Goal: Task Accomplishment & Management: Manage account settings

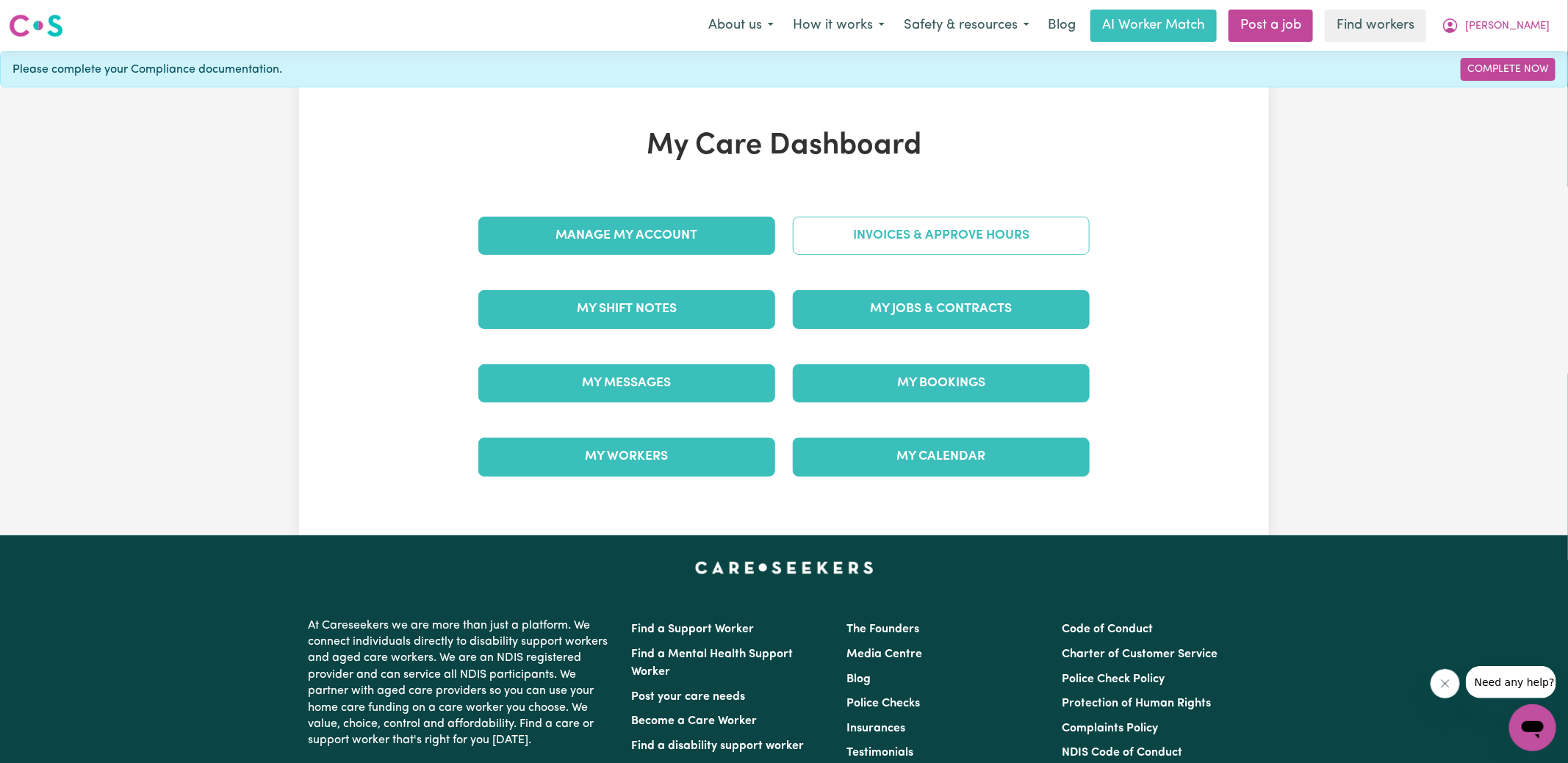
click at [820, 227] on link "Invoices & Approve Hours" at bounding box center [941, 235] width 297 height 38
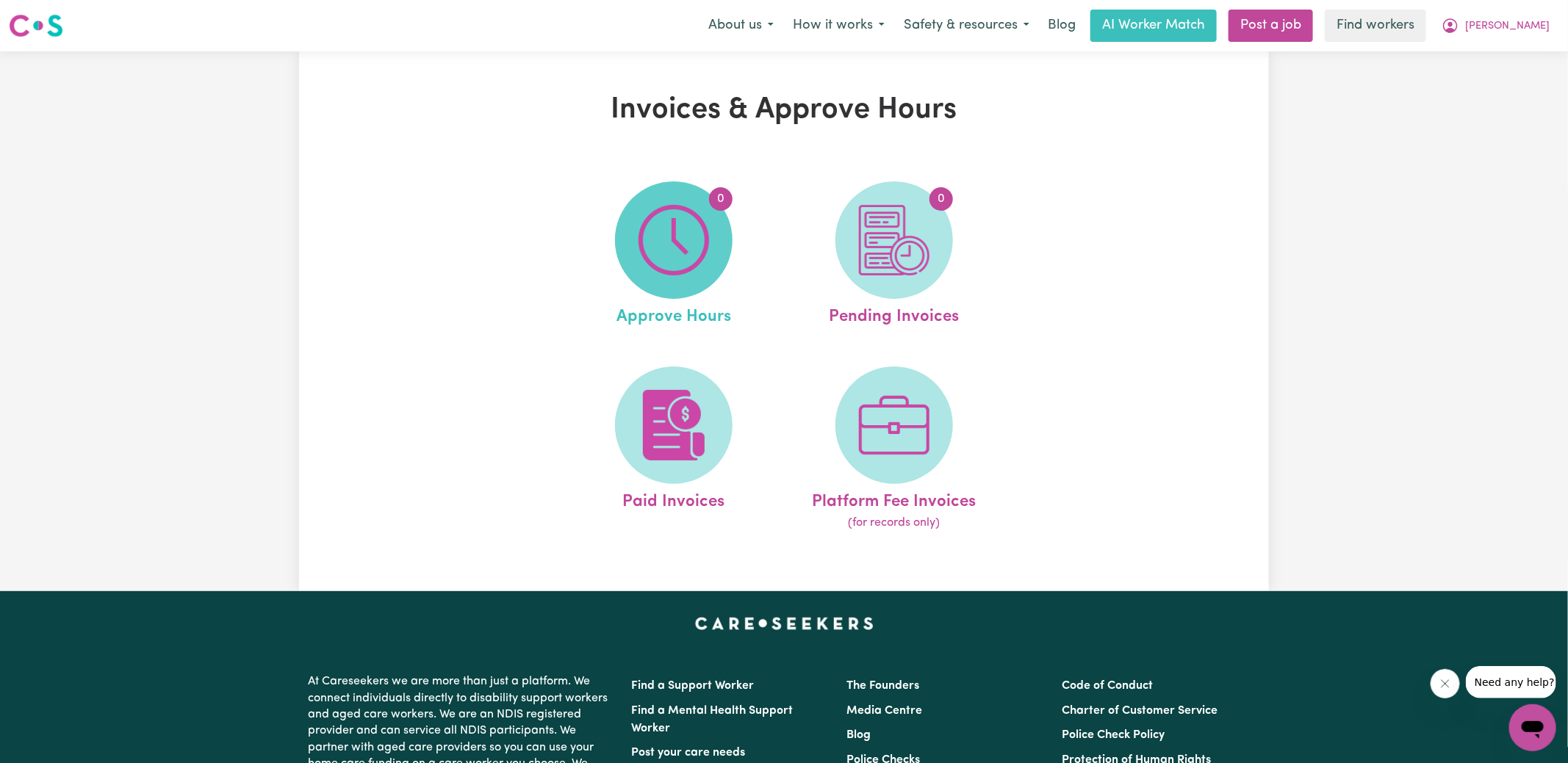
click at [646, 247] on img at bounding box center [673, 239] width 70 height 70
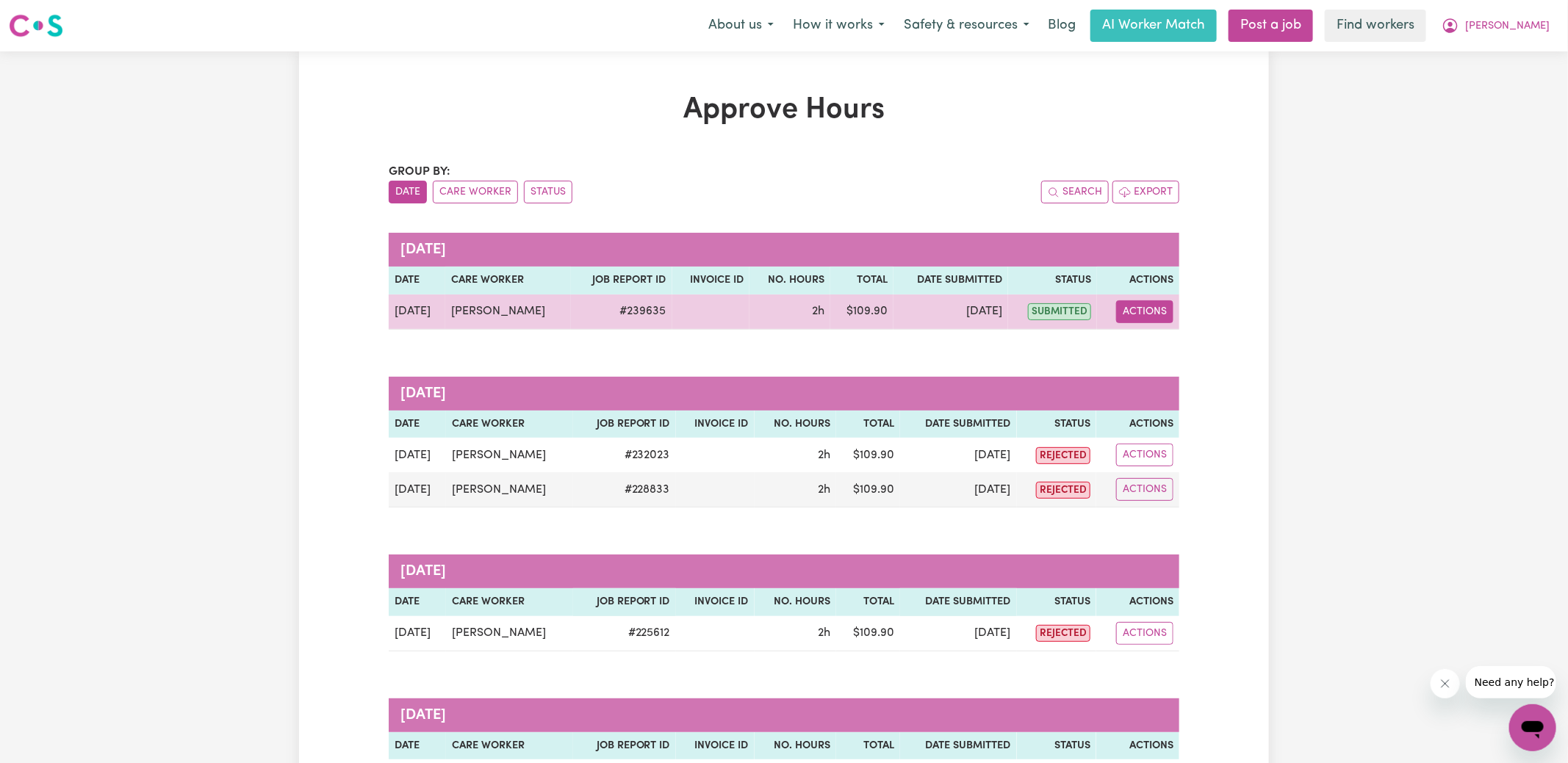
click at [1134, 311] on button "Actions" at bounding box center [1145, 311] width 58 height 23
click at [1152, 344] on link "View Job Report" at bounding box center [1182, 344] width 126 height 29
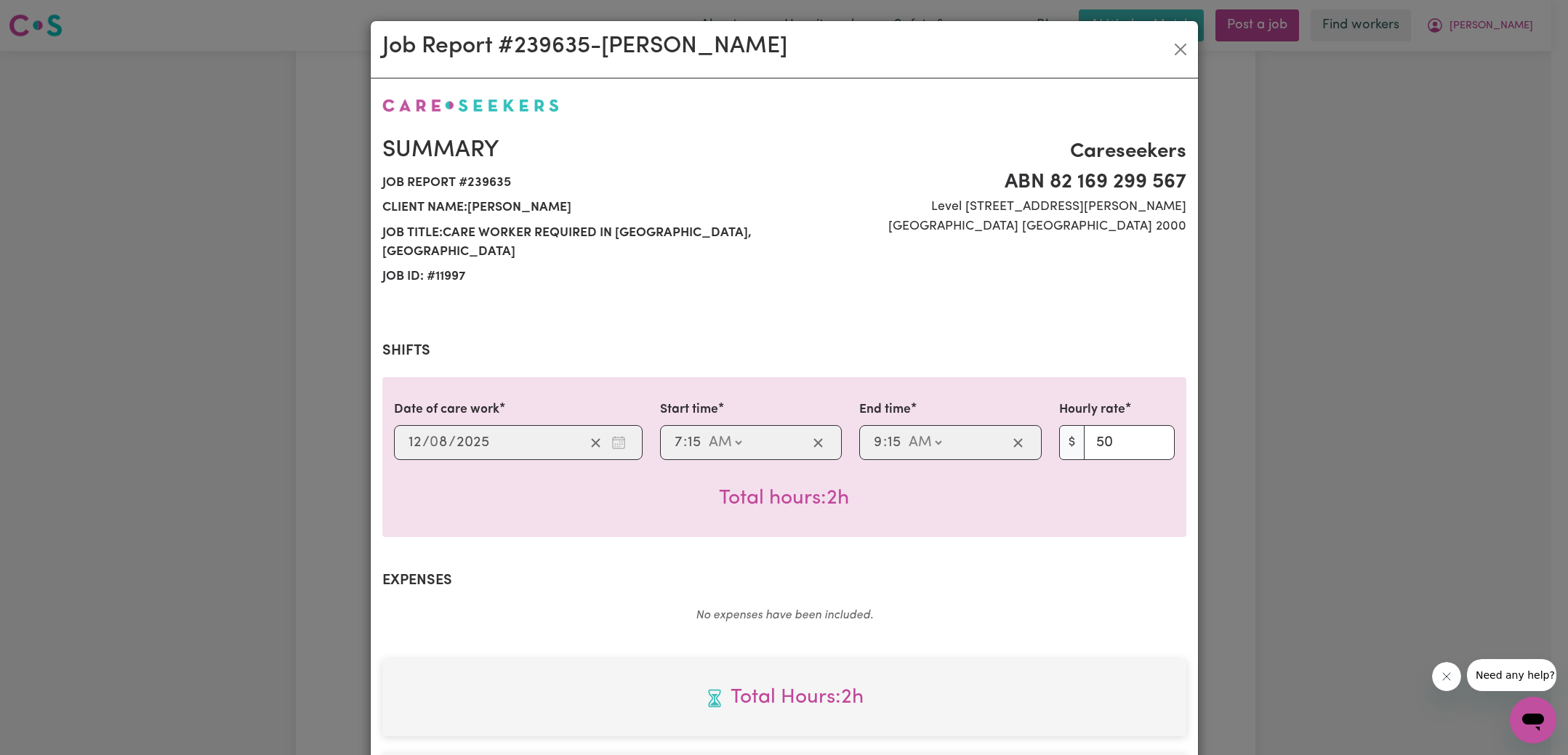
scroll to position [363, 0]
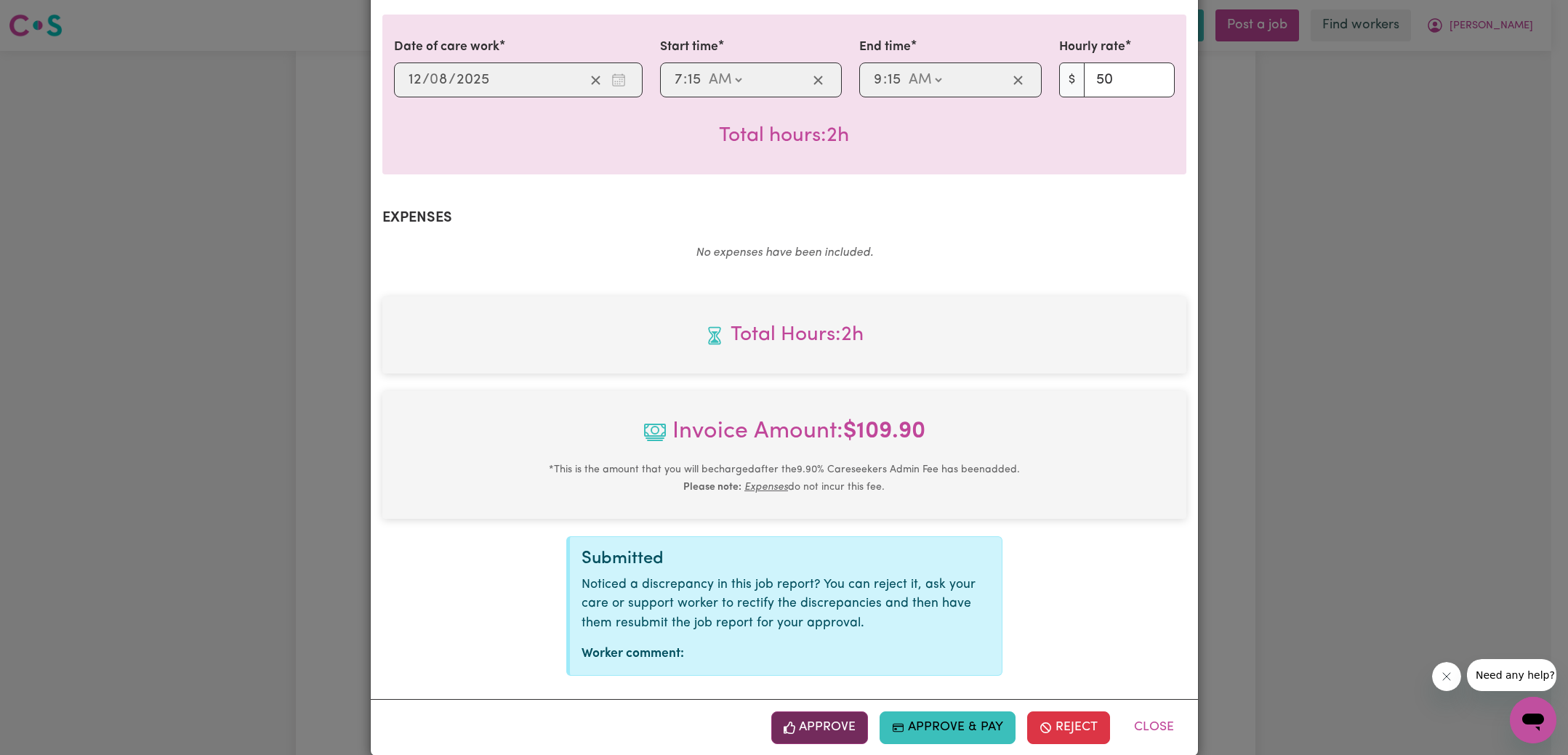
click at [829, 711] on button "Approve" at bounding box center [820, 727] width 98 height 32
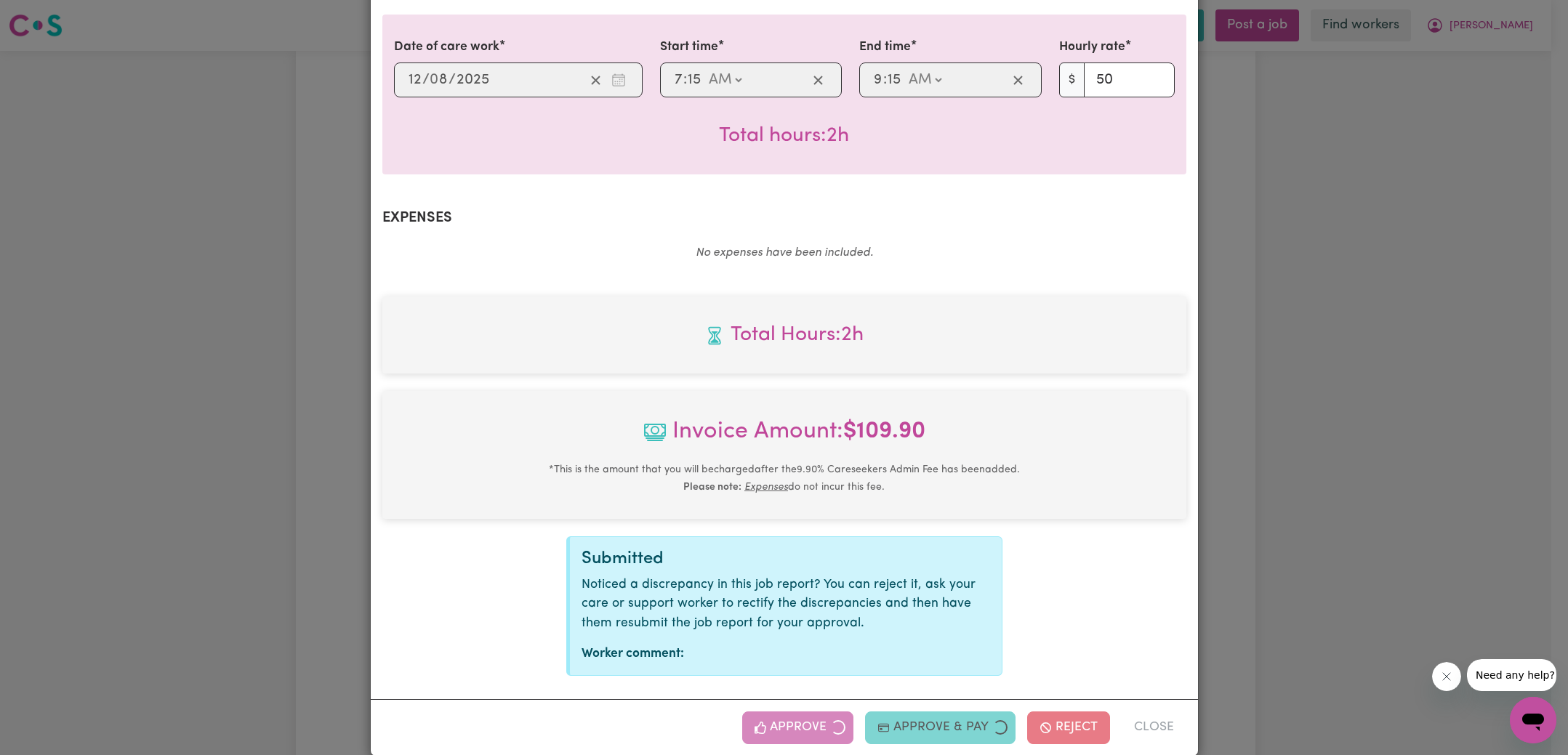
click at [1478, 322] on div "Job Report # 239635 - [PERSON_NAME] Summary Job report # 239635 Client name: [P…" at bounding box center [784, 378] width 1568 height 755
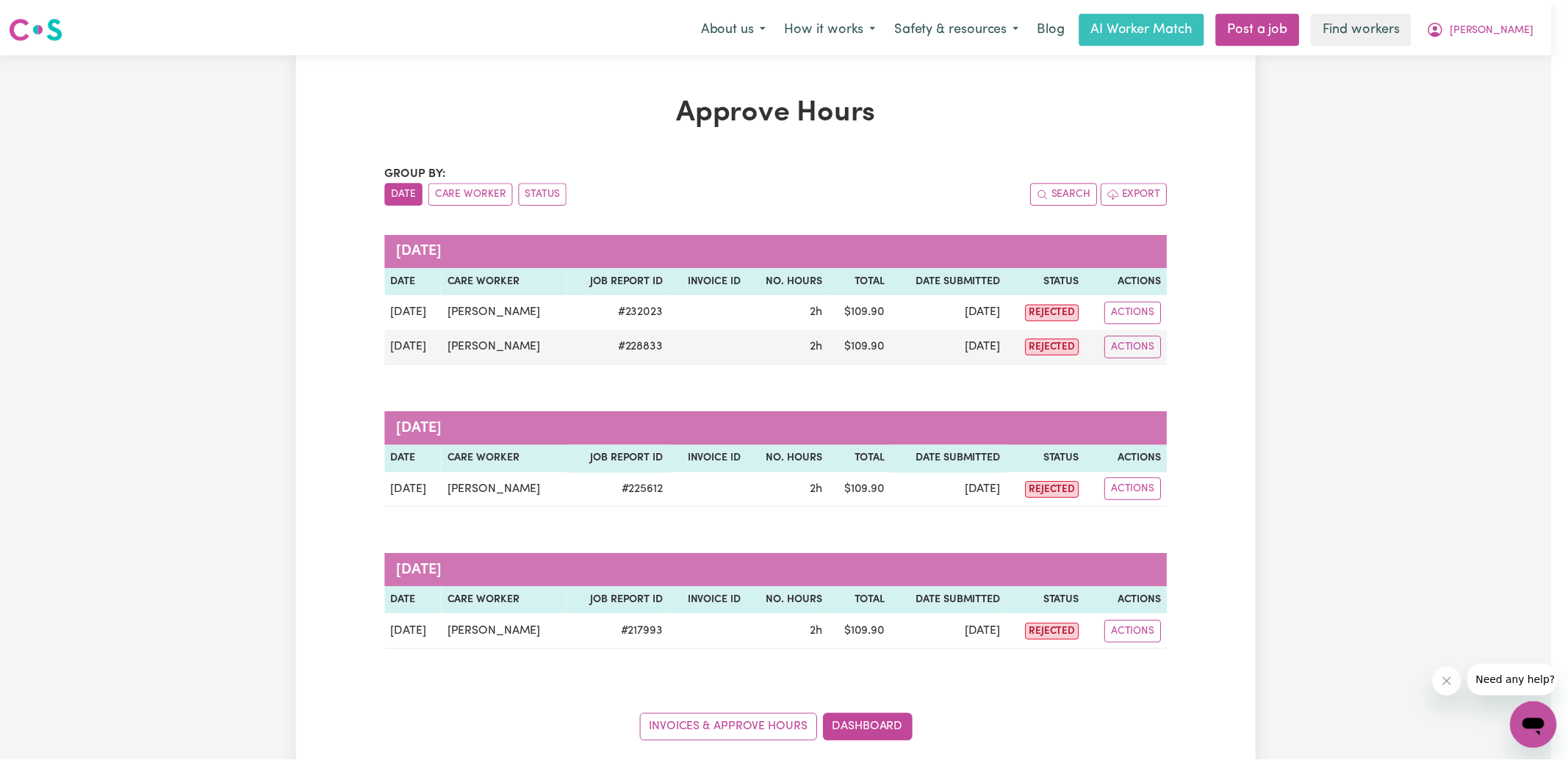
scroll to position [131, 0]
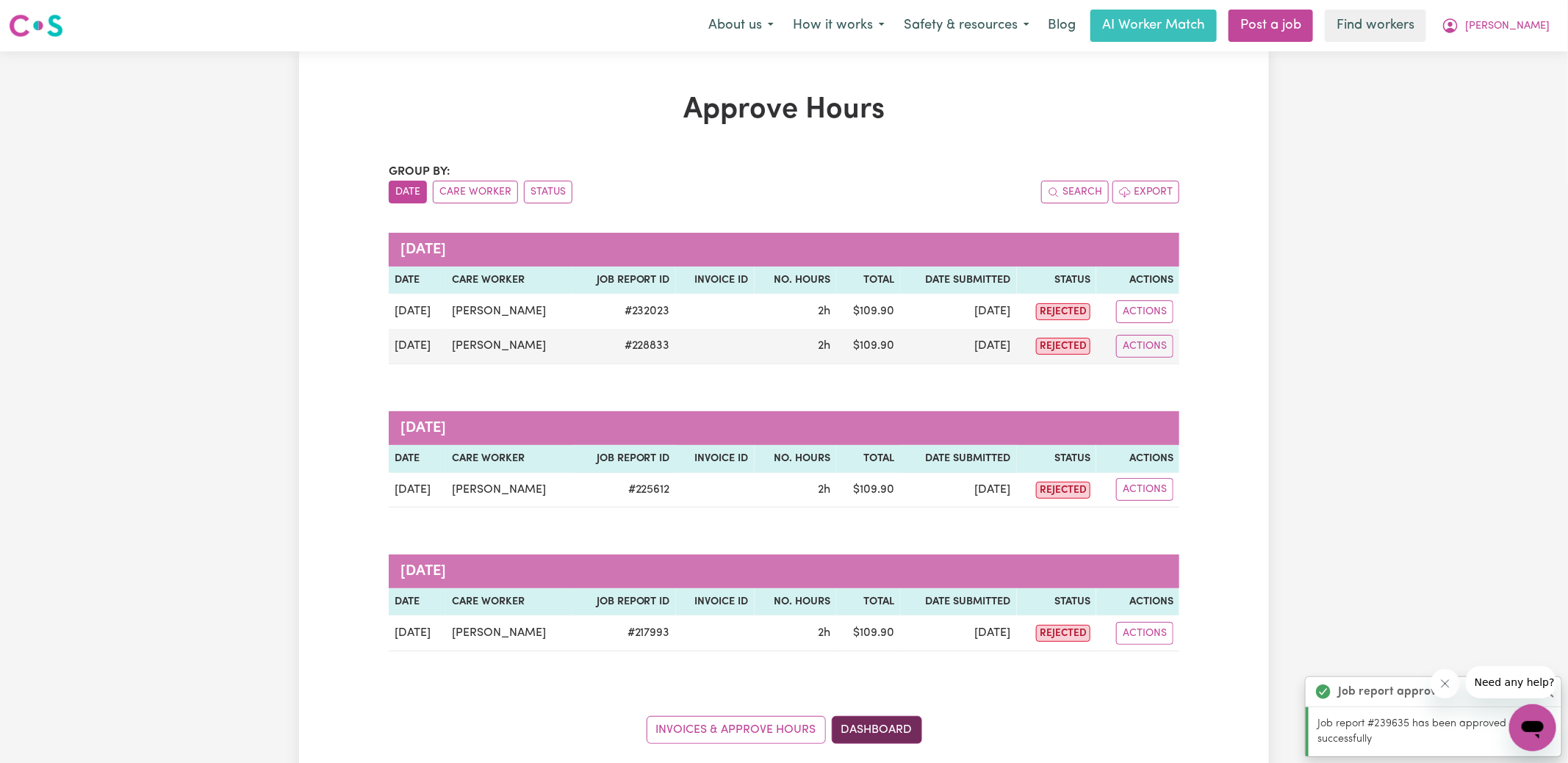
click at [875, 735] on link "Dashboard" at bounding box center [877, 730] width 90 height 28
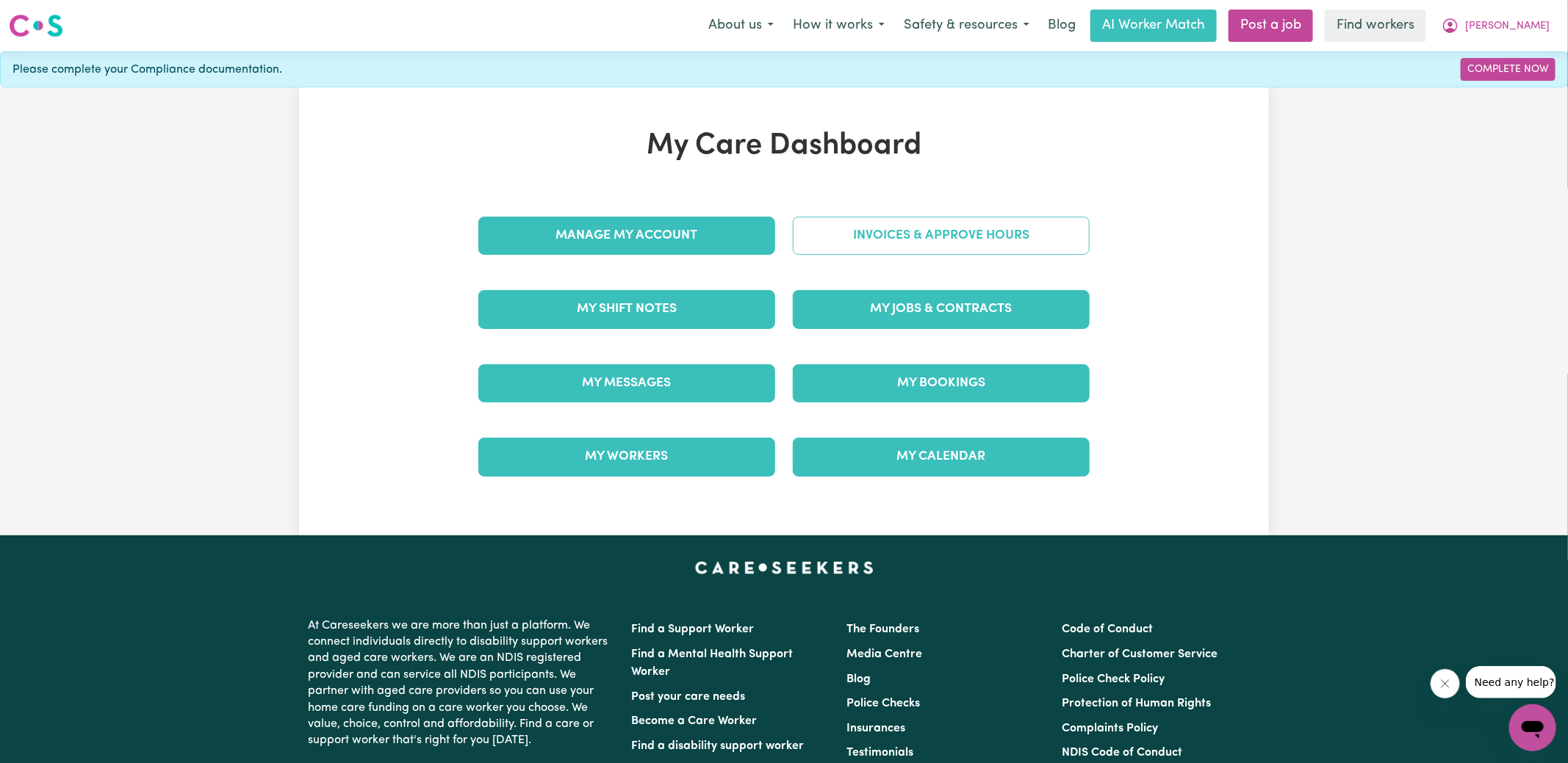
click at [854, 242] on link "Invoices & Approve Hours" at bounding box center [941, 235] width 297 height 38
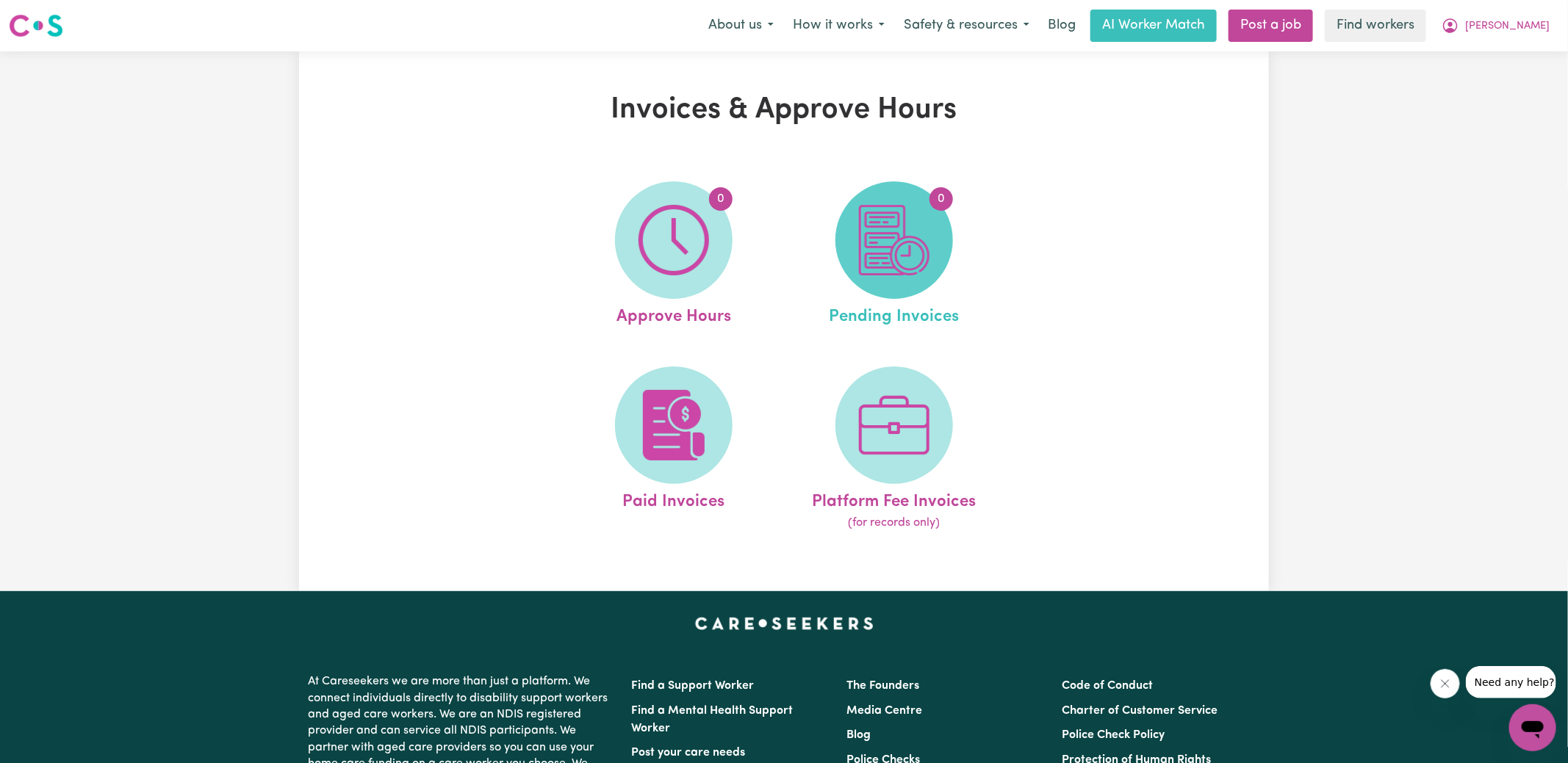
click at [865, 254] on img at bounding box center [894, 239] width 70 height 70
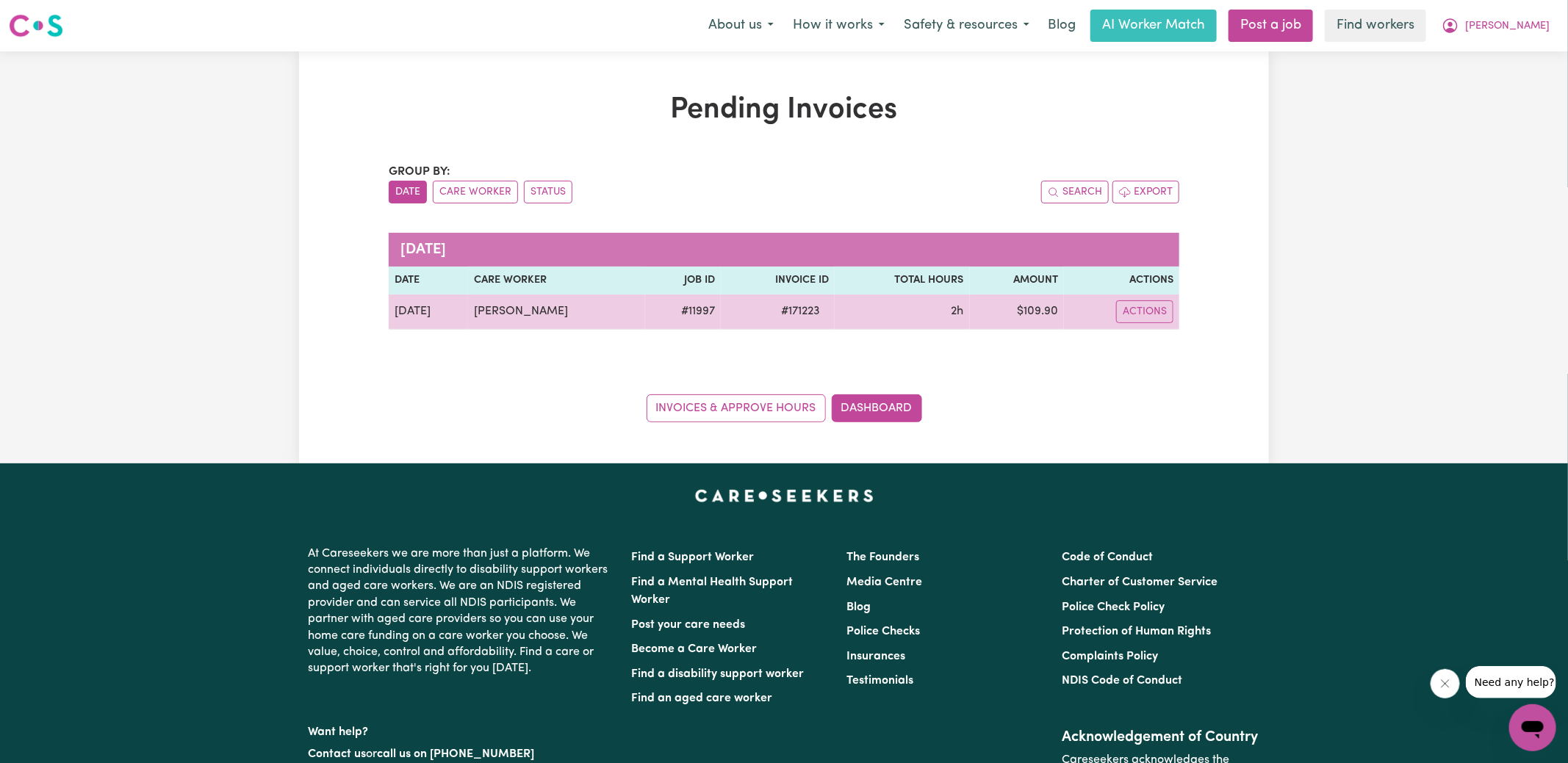
click at [787, 313] on span "# 171223" at bounding box center [801, 311] width 57 height 17
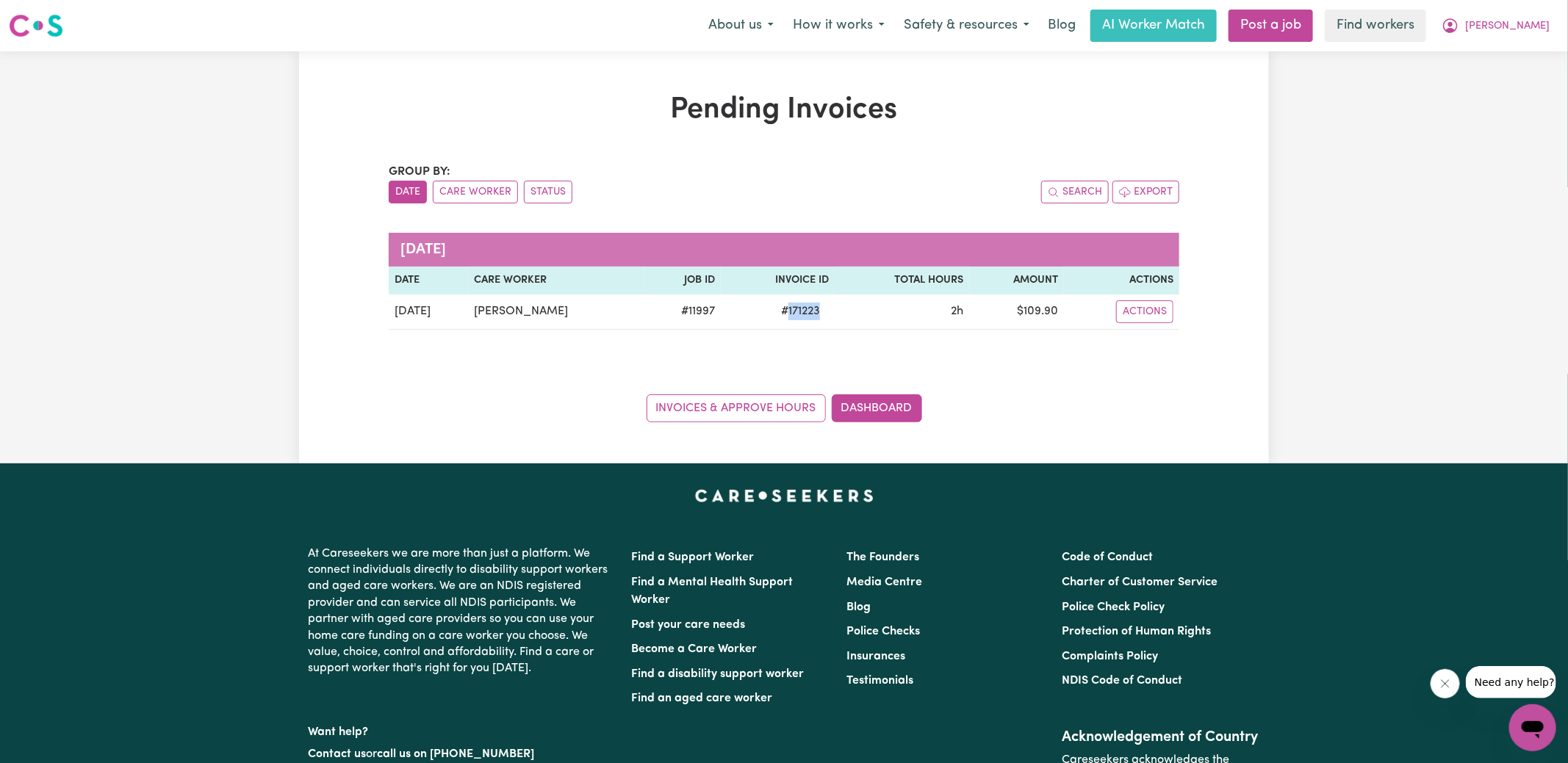
copy span "171223"
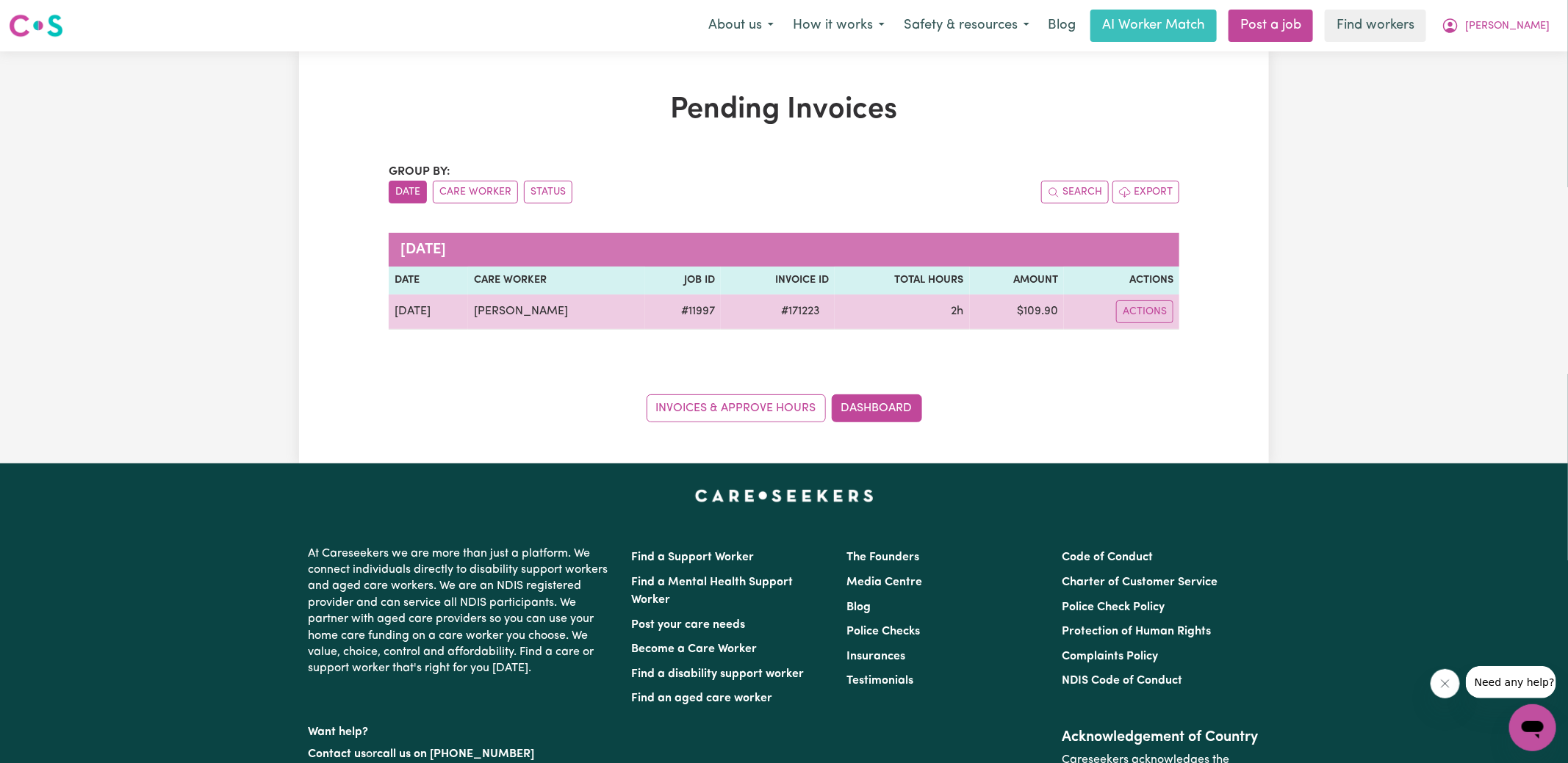
click at [1032, 313] on td "$ 109.90" at bounding box center [1016, 312] width 94 height 36
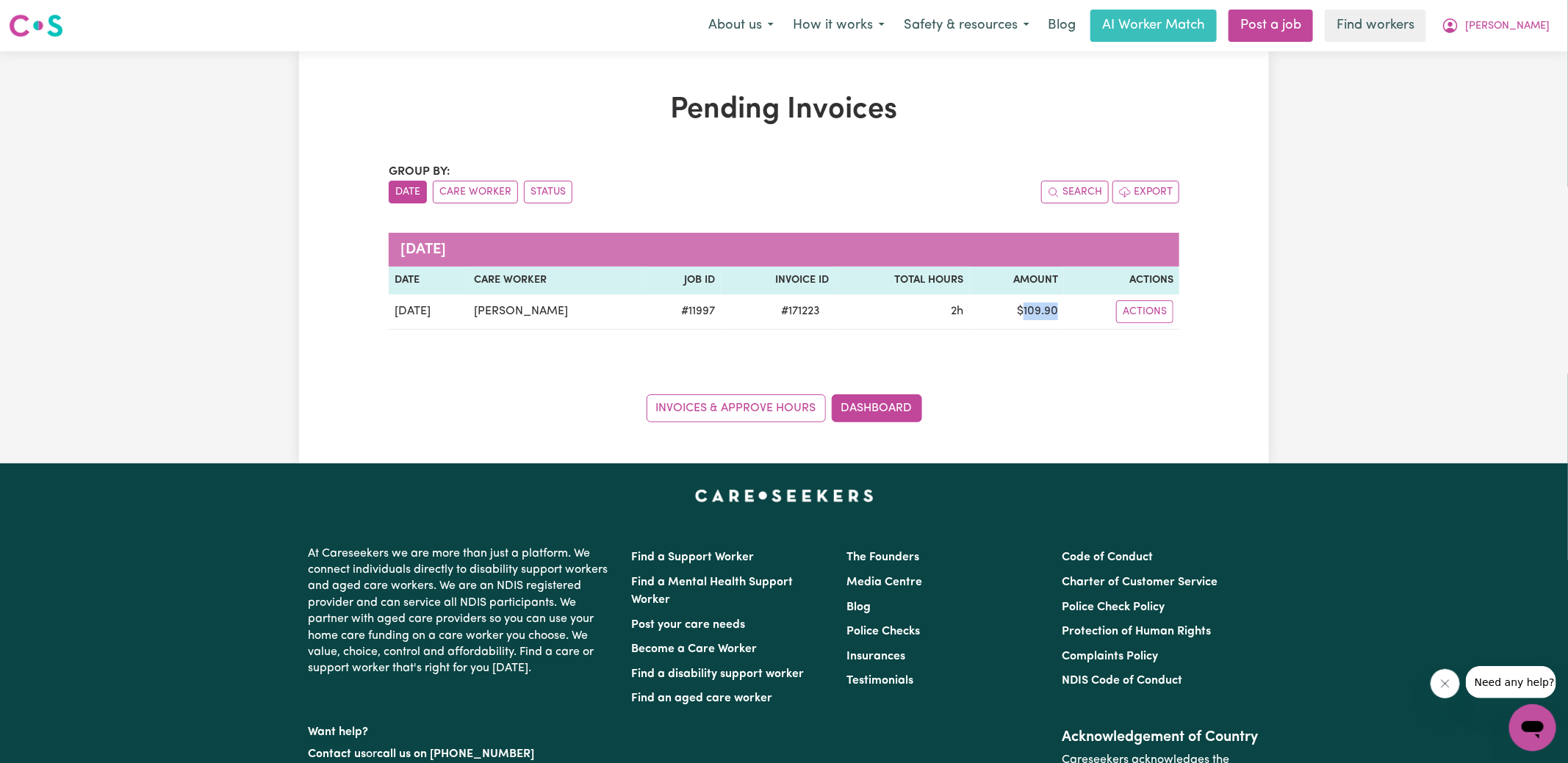
copy td "109.90"
click at [1460, 33] on icon "My Account" at bounding box center [1450, 25] width 17 height 17
click at [1484, 84] on link "Logout" at bounding box center [1500, 84] width 116 height 28
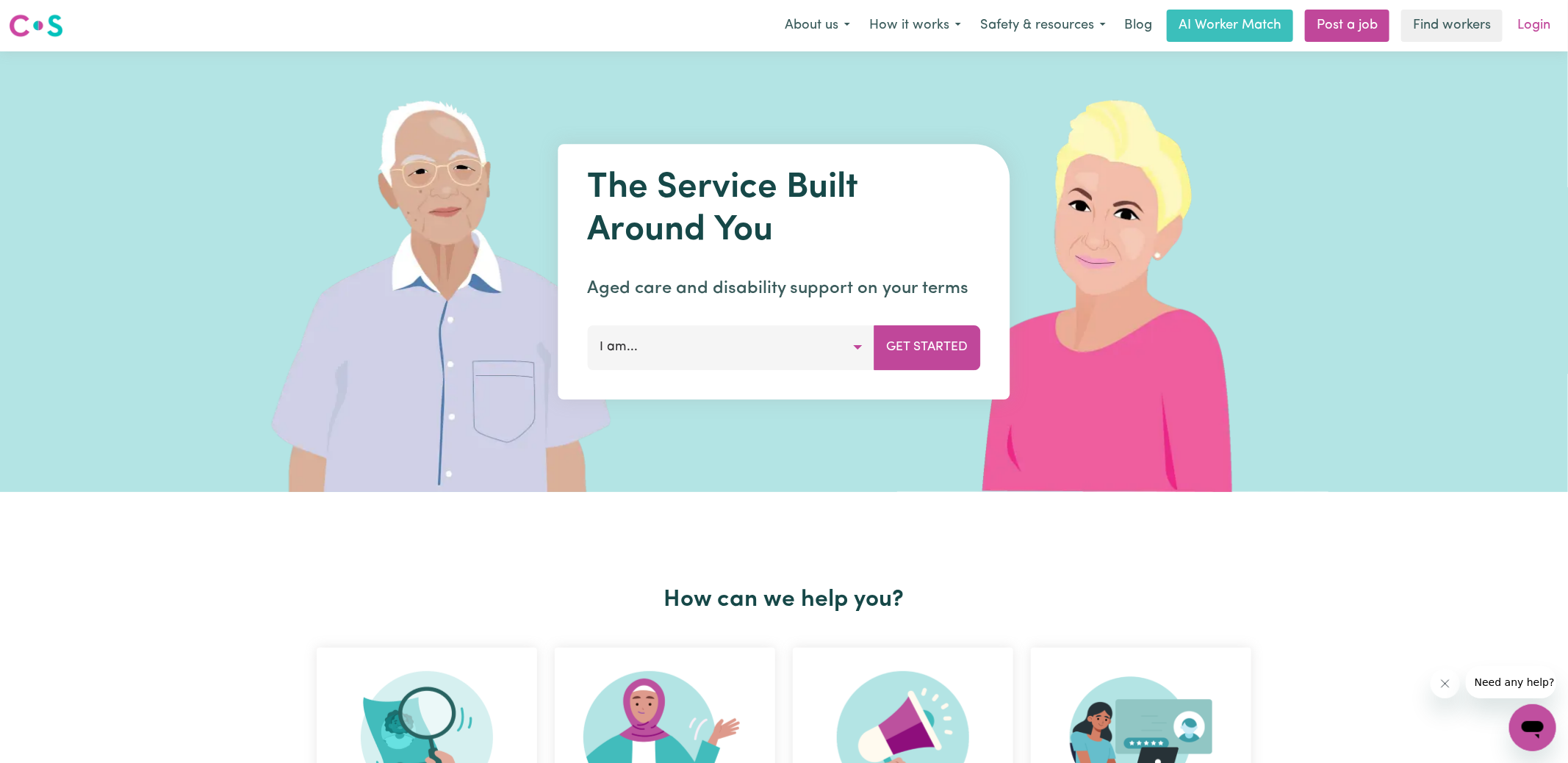
click at [1525, 24] on link "Login" at bounding box center [1534, 25] width 51 height 32
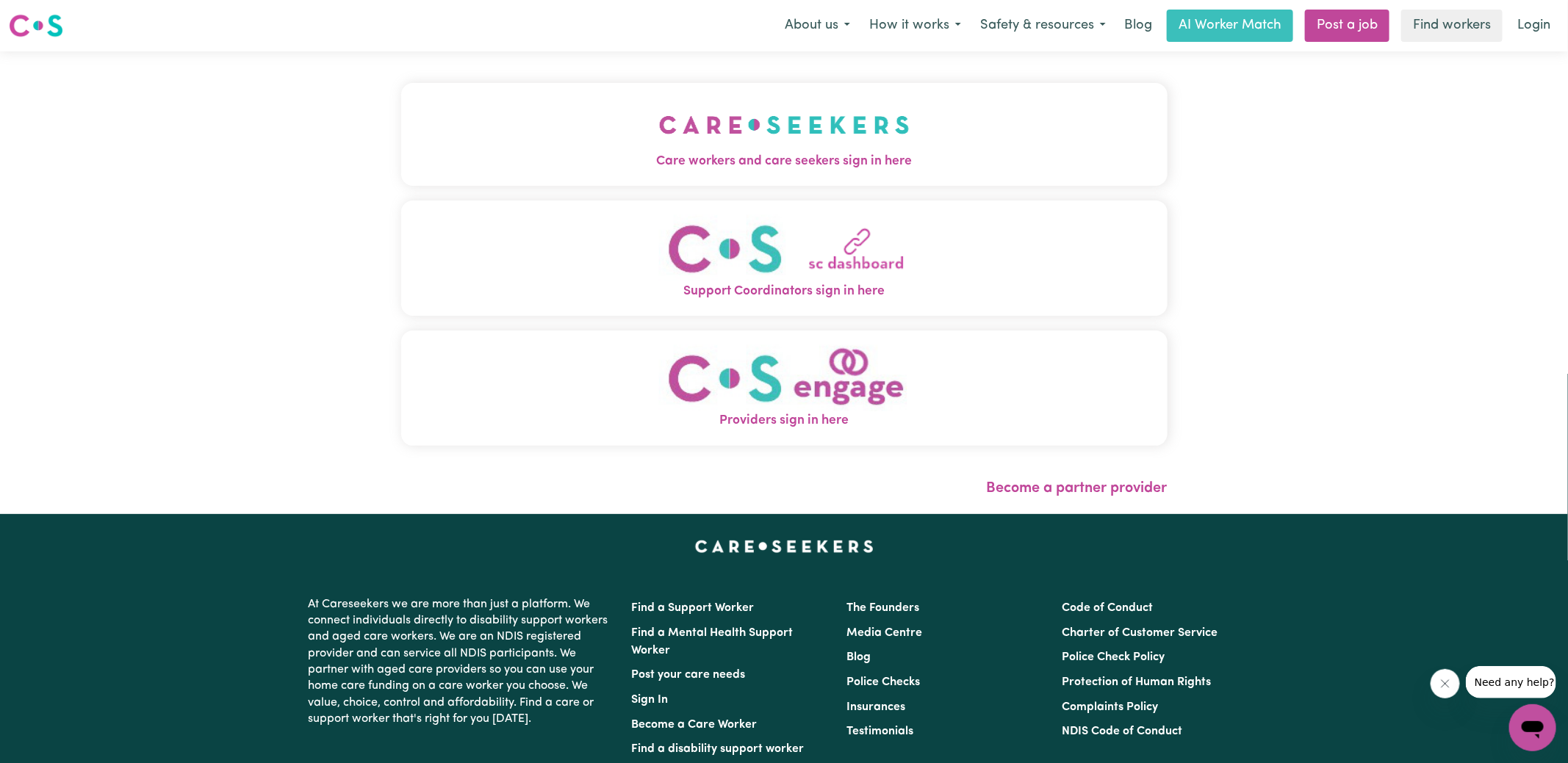
click at [848, 171] on span "Care workers and care seekers sign in here" at bounding box center [785, 161] width 767 height 19
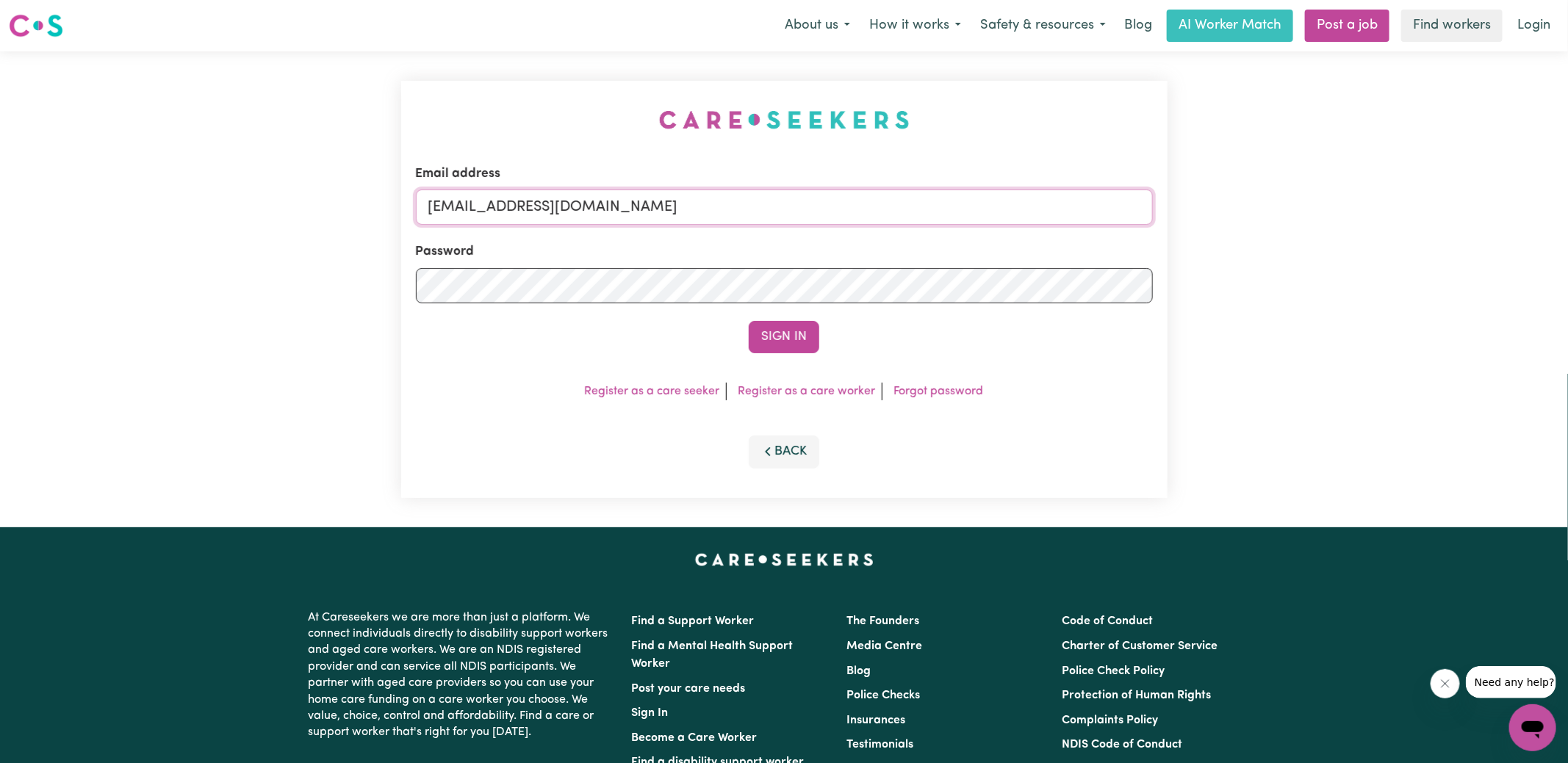
drag, startPoint x: 504, startPoint y: 205, endPoint x: 1163, endPoint y: 201, distance: 659.0
click at [1176, 215] on div "Email address [EMAIL_ADDRESS][DOMAIN_NAME] Password Sign In Register as a care …" at bounding box center [785, 289] width 784 height 476
type input "[EMAIL_ADDRESS][DOMAIN_NAME]"
click at [749, 321] on button "Sign In" at bounding box center [784, 336] width 70 height 32
